Goal: Task Accomplishment & Management: Complete application form

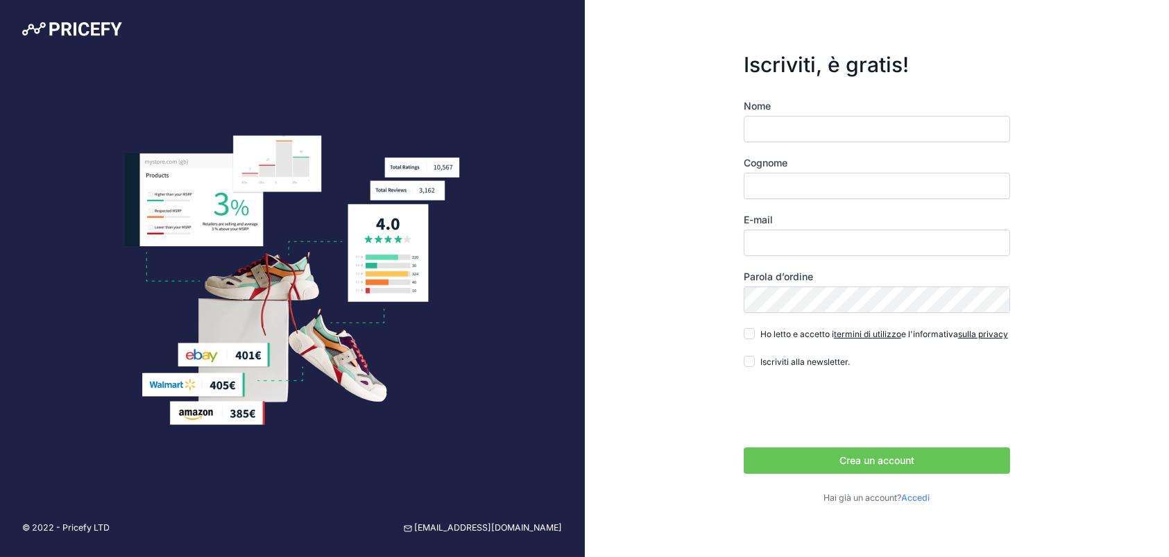
click at [825, 127] on input "Nome" at bounding box center [876, 129] width 266 height 26
type input "Attilio"
type input "Ciliberti"
type input "[EMAIL_ADDRESS][DOMAIN_NAME]"
click at [751, 333] on input "Ho letto e accetto i termini di utilizzo e l'informativa sulla privacy" at bounding box center [748, 333] width 11 height 11
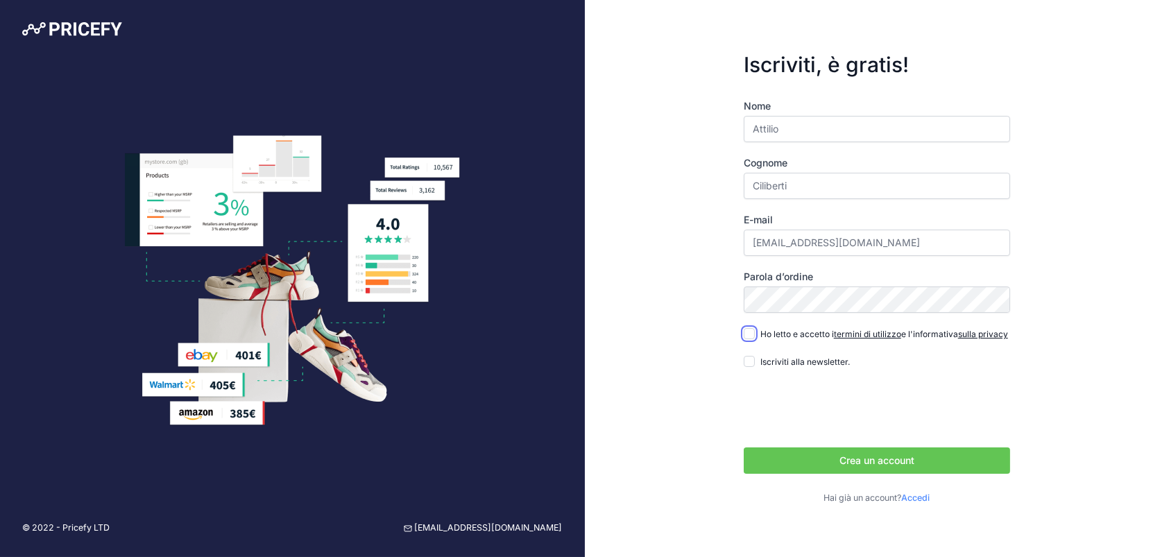
checkbox input "true"
click at [836, 463] on button "Crea un account" at bounding box center [876, 460] width 266 height 26
